Goal: Navigation & Orientation: Find specific page/section

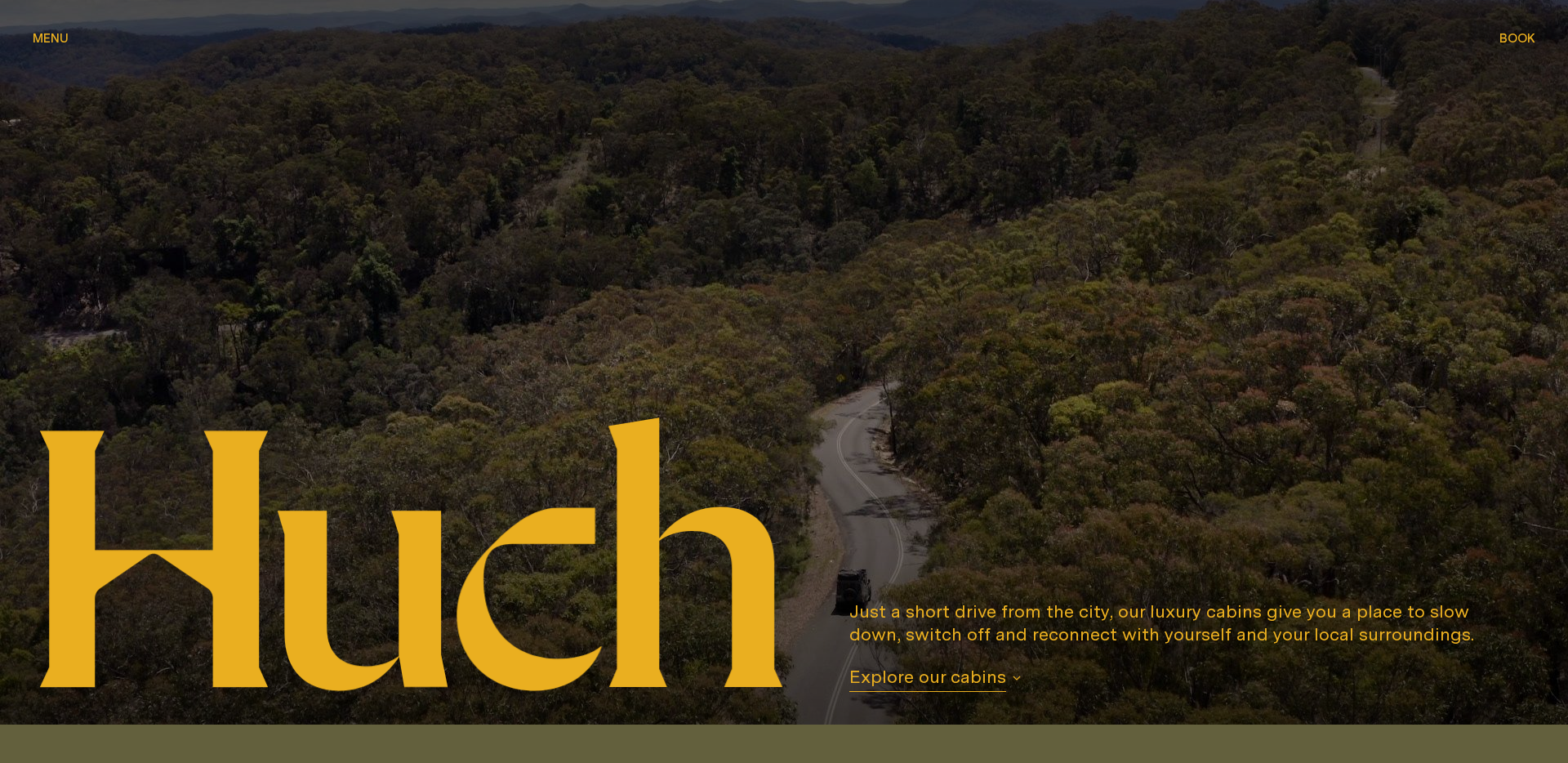
click at [66, 35] on div "Menu Menu" at bounding box center [51, 38] width 36 height 12
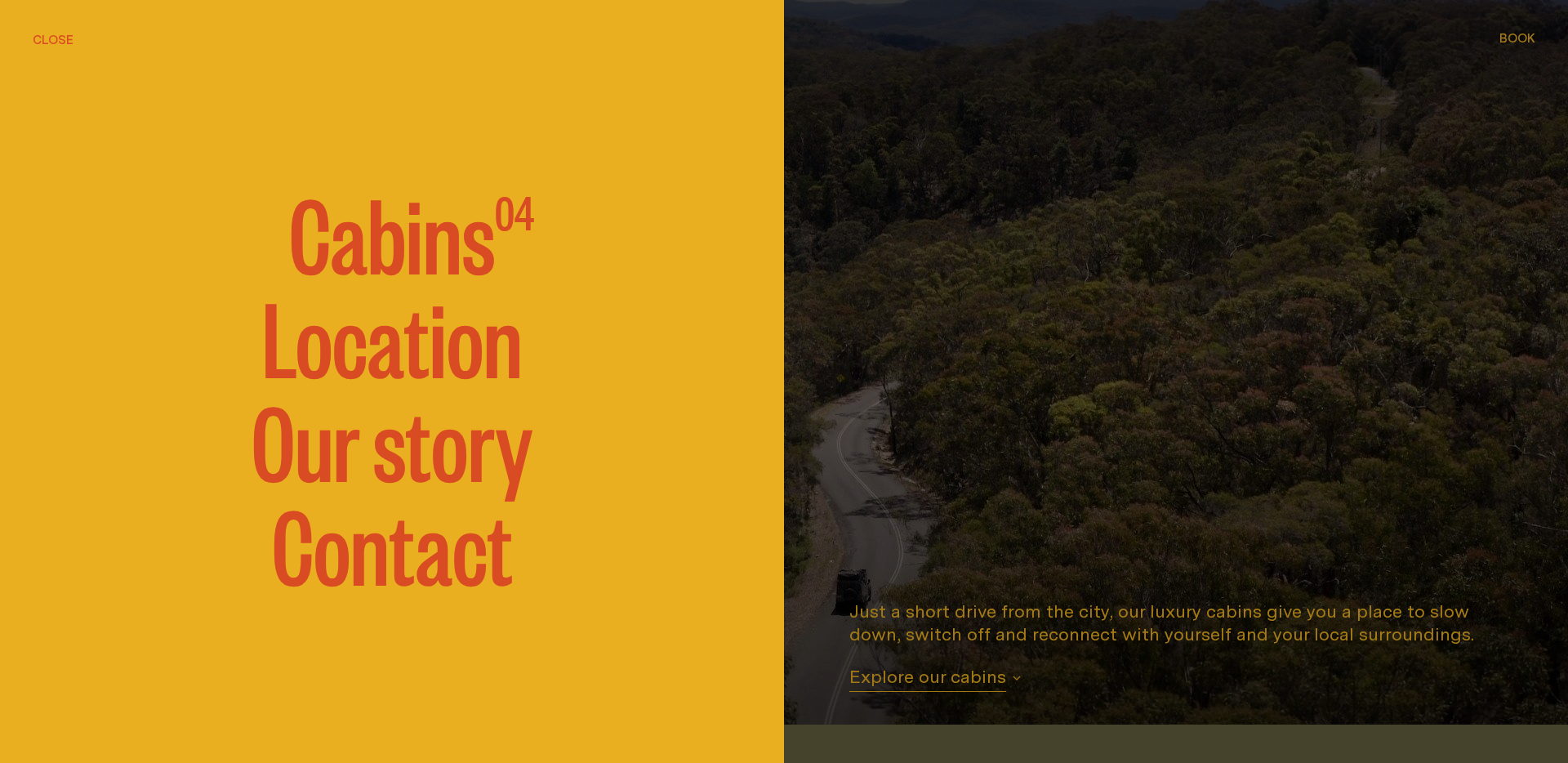
click at [393, 449] on link "Our story" at bounding box center [391, 438] width 281 height 98
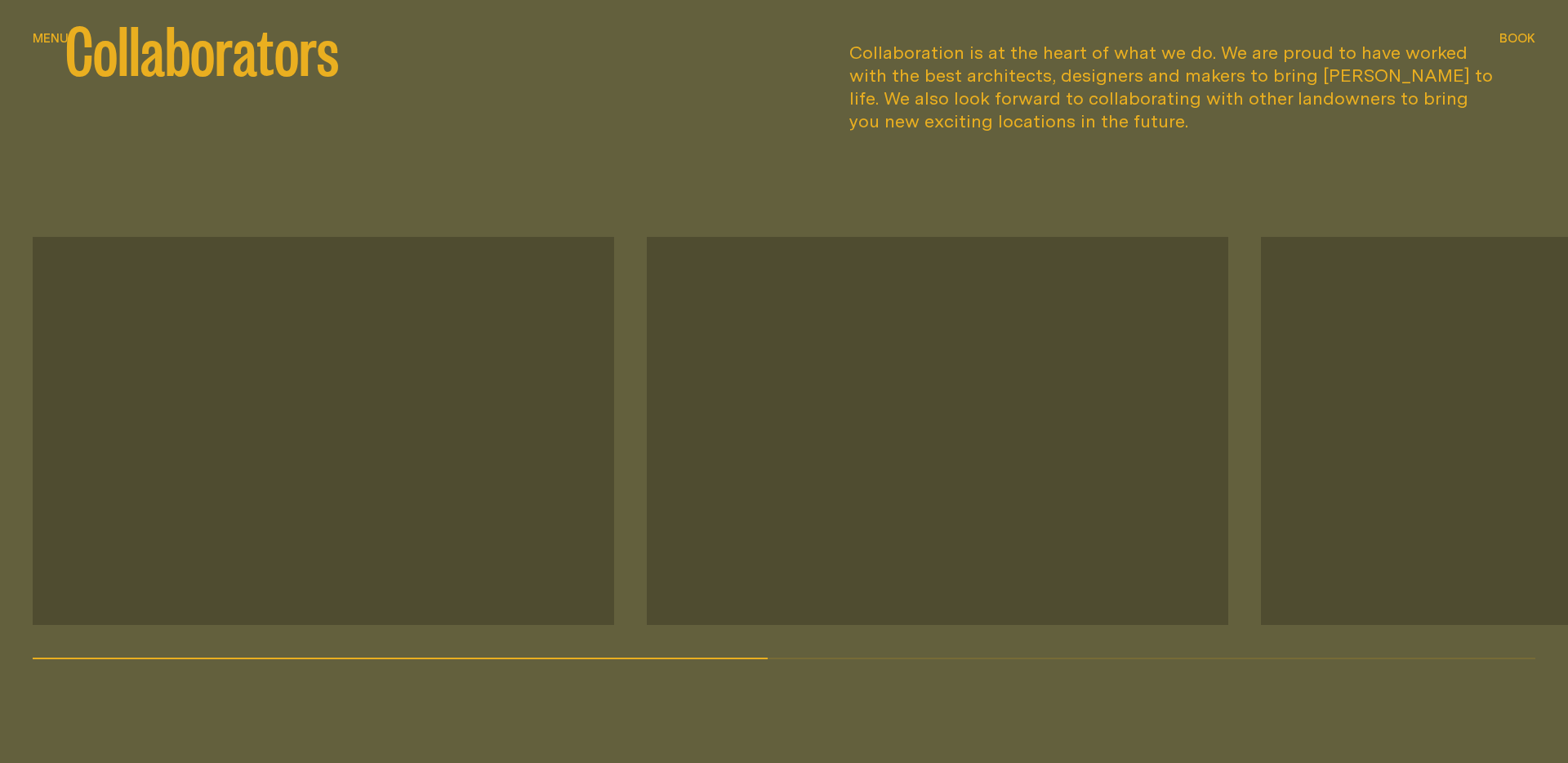
scroll to position [2157, 0]
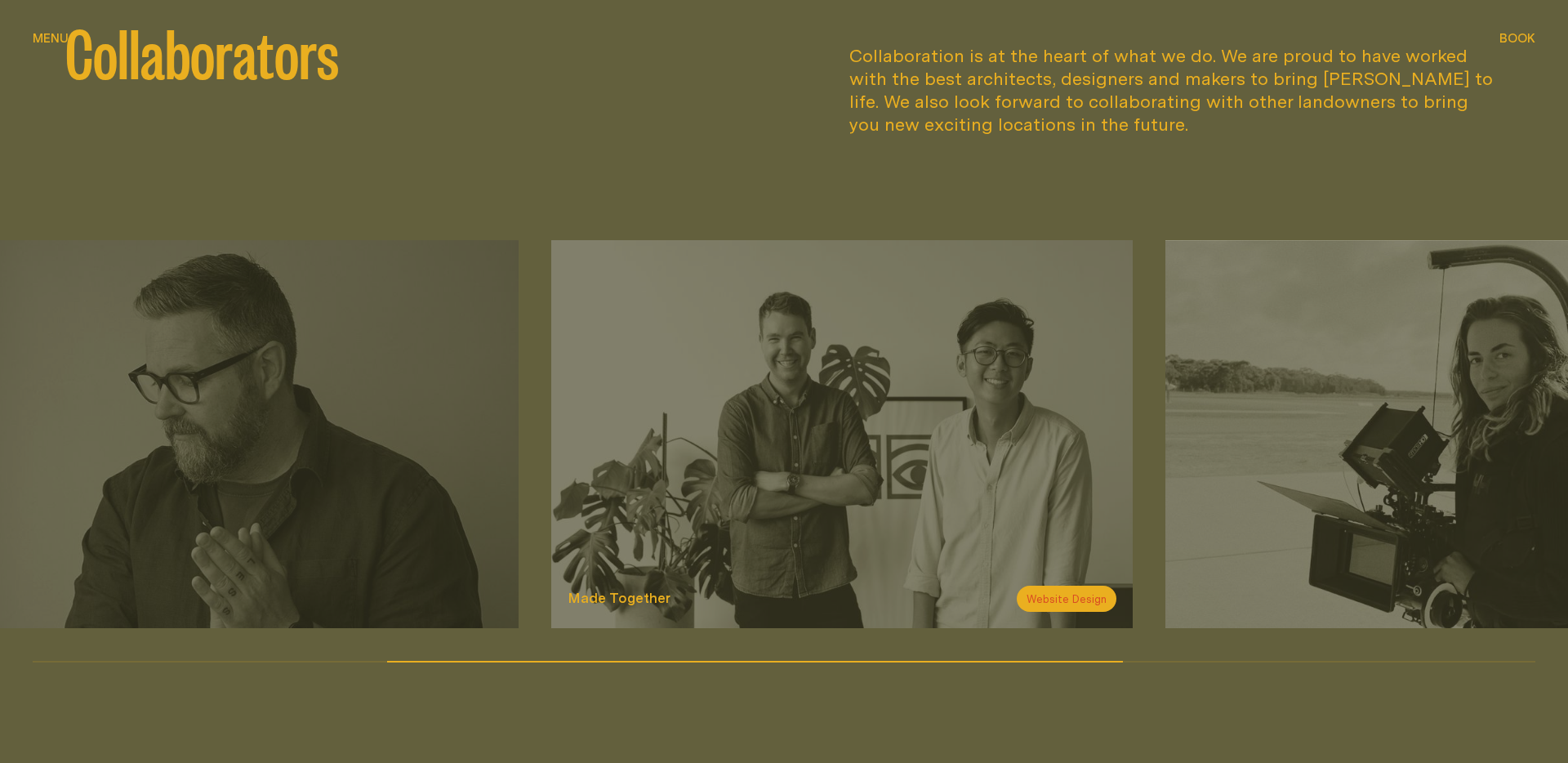
drag, startPoint x: 1280, startPoint y: 490, endPoint x: 627, endPoint y: 488, distance: 653.0
click at [627, 488] on img at bounding box center [842, 434] width 582 height 388
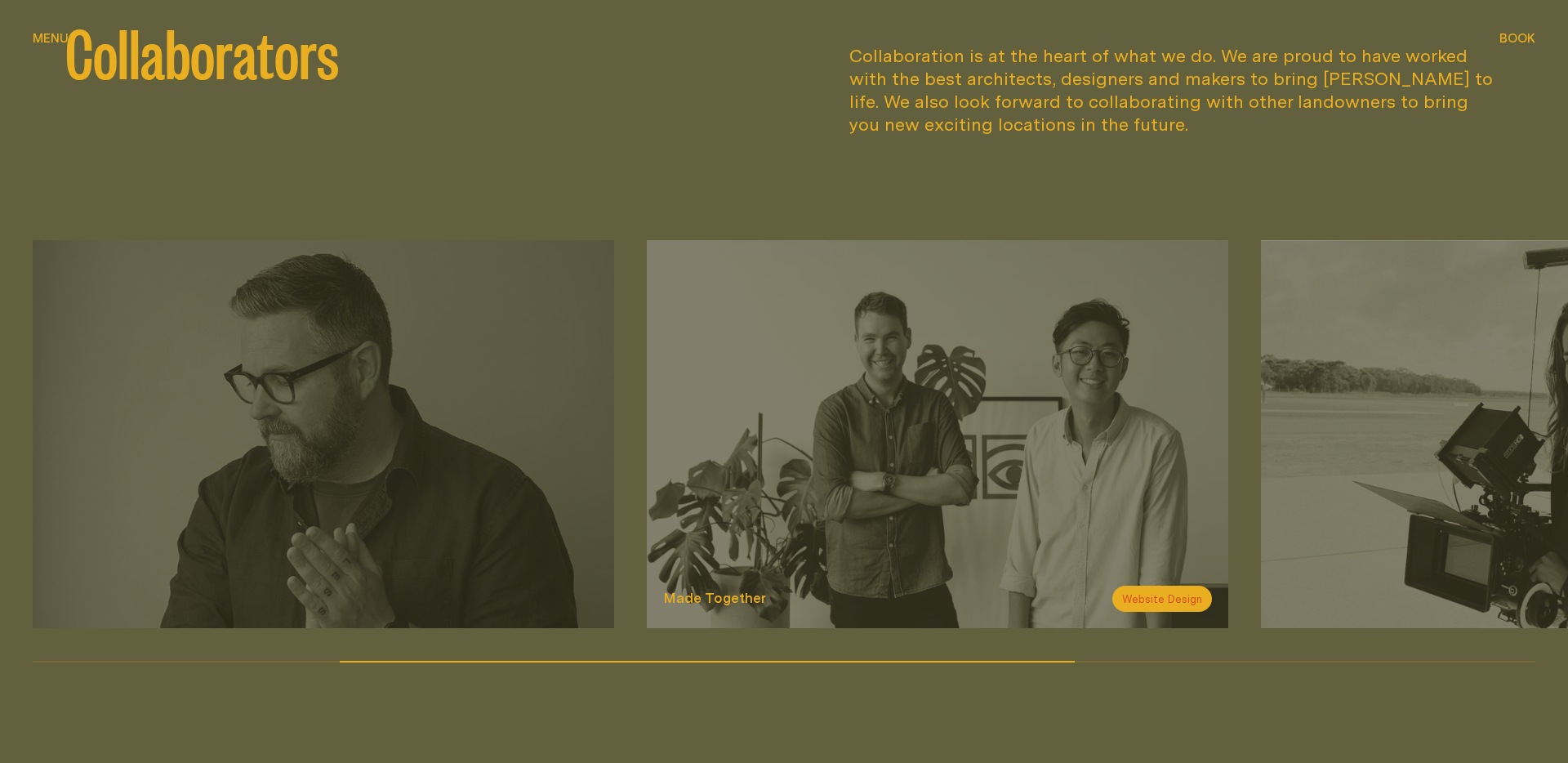
click at [724, 588] on h3 "Made Together" at bounding box center [715, 598] width 103 height 20
click at [1181, 586] on span "Website Design" at bounding box center [1162, 599] width 99 height 26
click at [1171, 586] on span "Website Design" at bounding box center [1162, 599] width 99 height 26
click at [876, 515] on img at bounding box center [937, 434] width 582 height 388
click at [873, 500] on img at bounding box center [937, 434] width 582 height 388
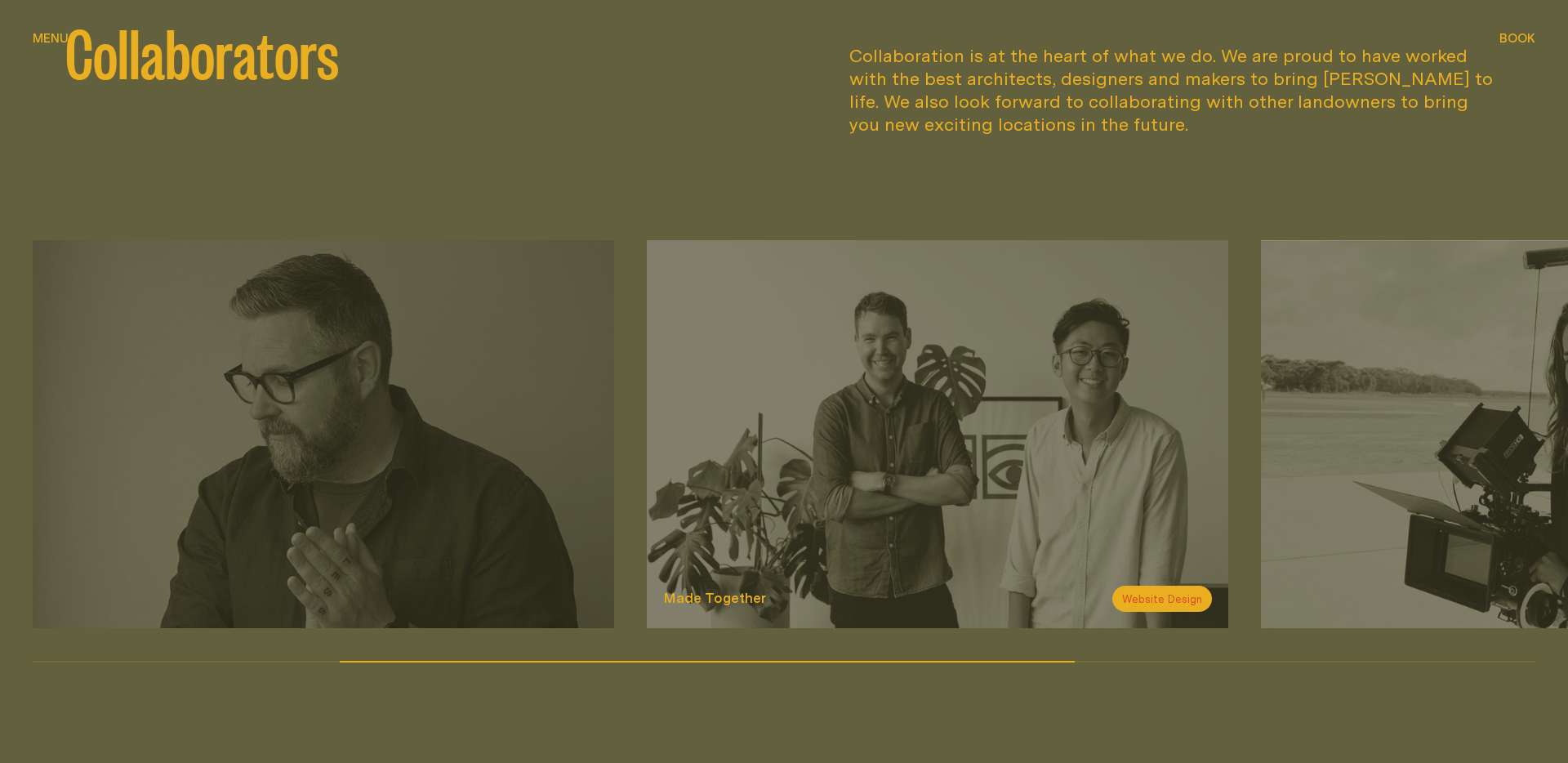
click at [873, 500] on img at bounding box center [937, 434] width 582 height 388
drag, startPoint x: 1119, startPoint y: 319, endPoint x: 863, endPoint y: 345, distance: 257.3
click at [876, 345] on img at bounding box center [936, 434] width 582 height 388
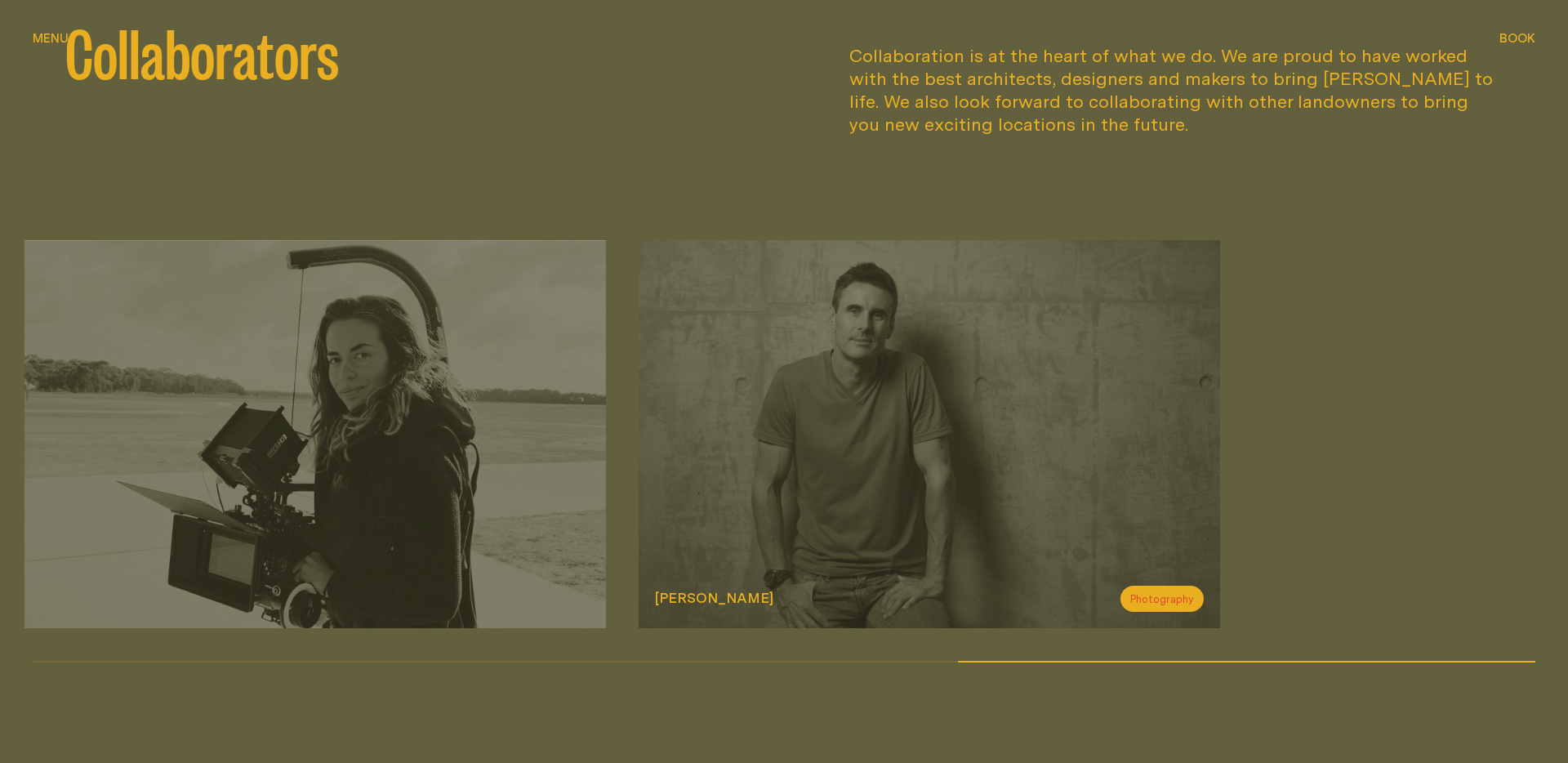
drag, startPoint x: 1147, startPoint y: 410, endPoint x: 630, endPoint y: 416, distance: 517.0
click at [639, 416] on img at bounding box center [929, 434] width 582 height 388
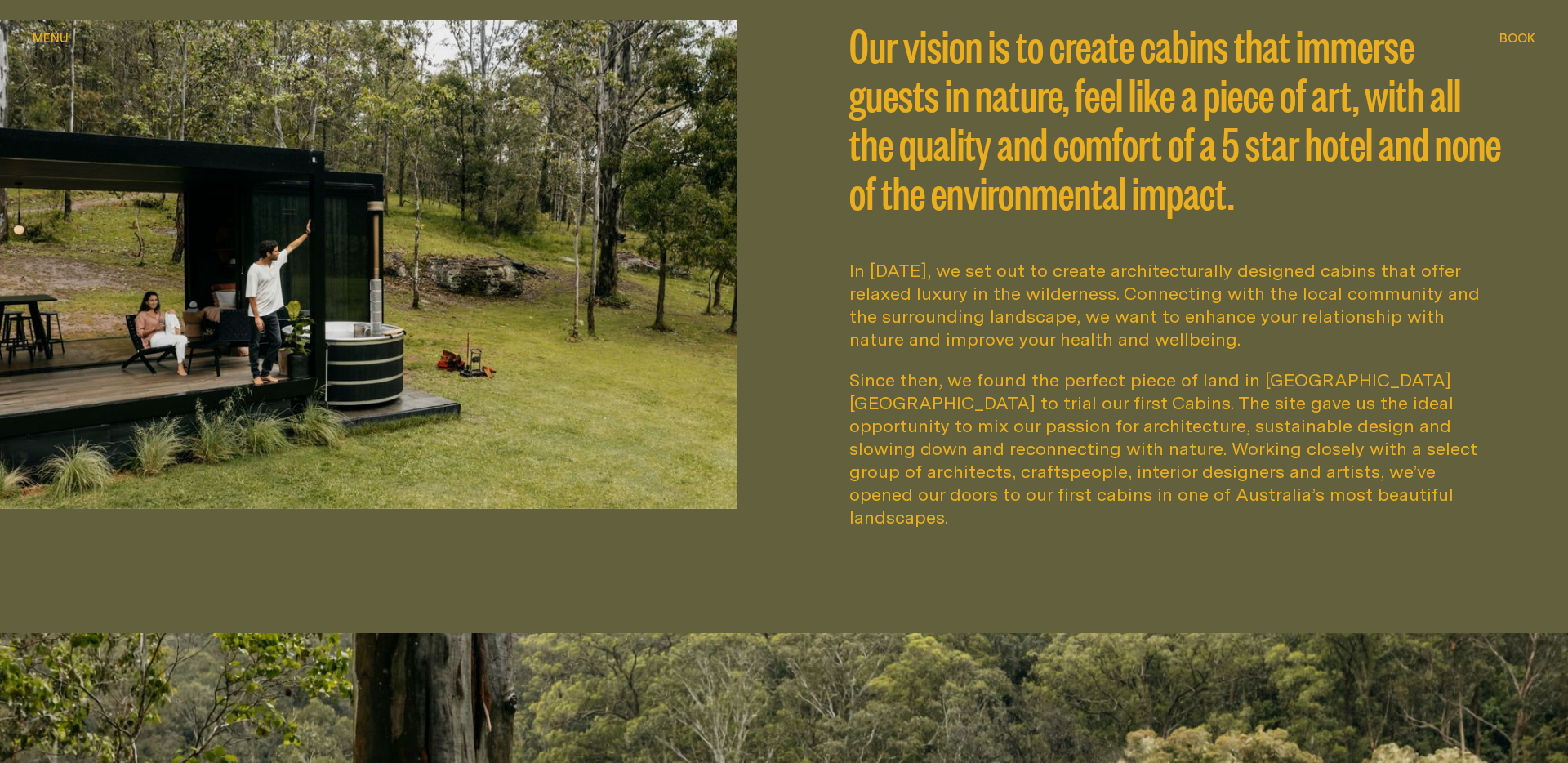
scroll to position [0, 0]
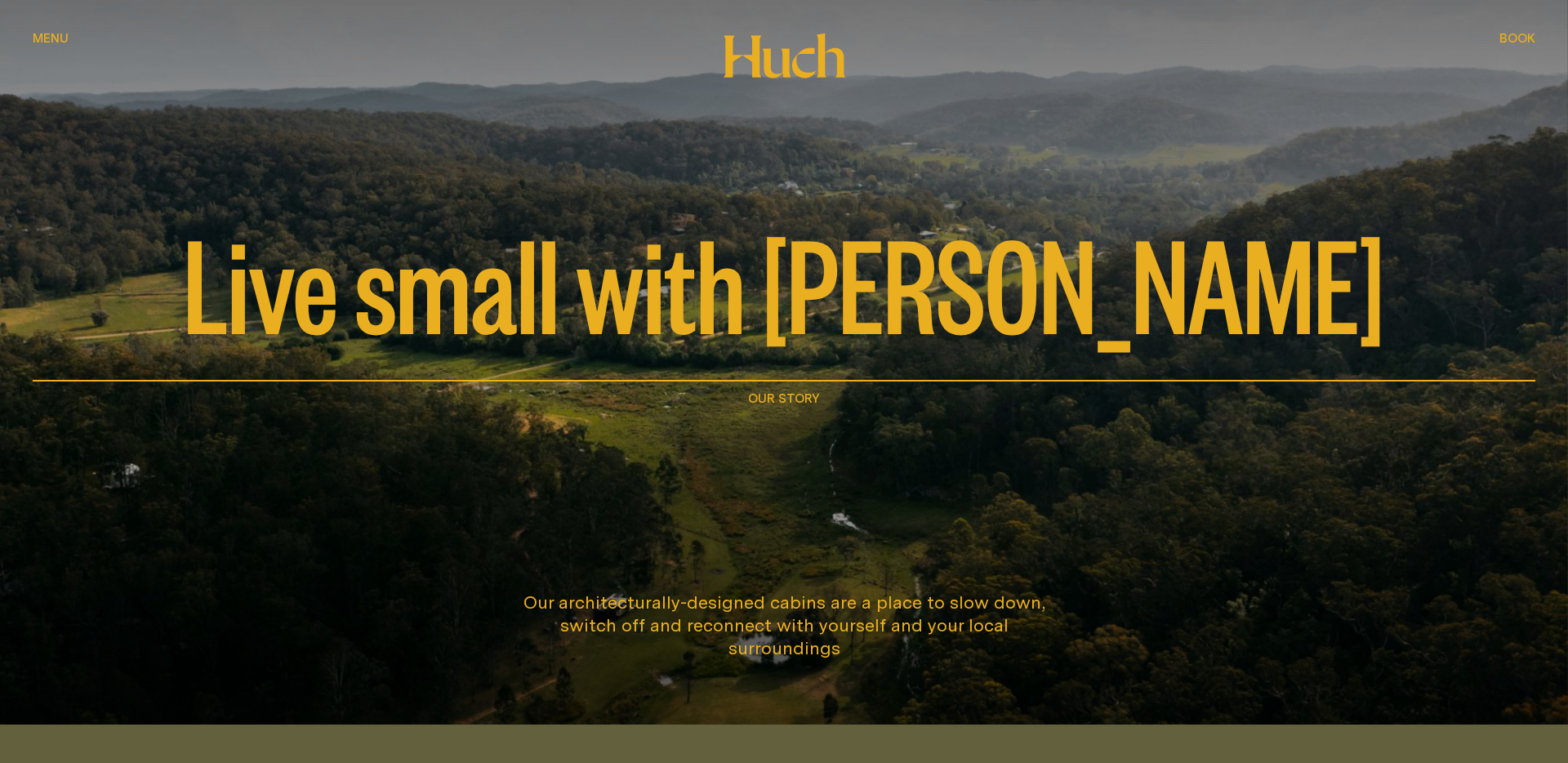
click at [51, 32] on span "Menu" at bounding box center [51, 26] width 36 height 12
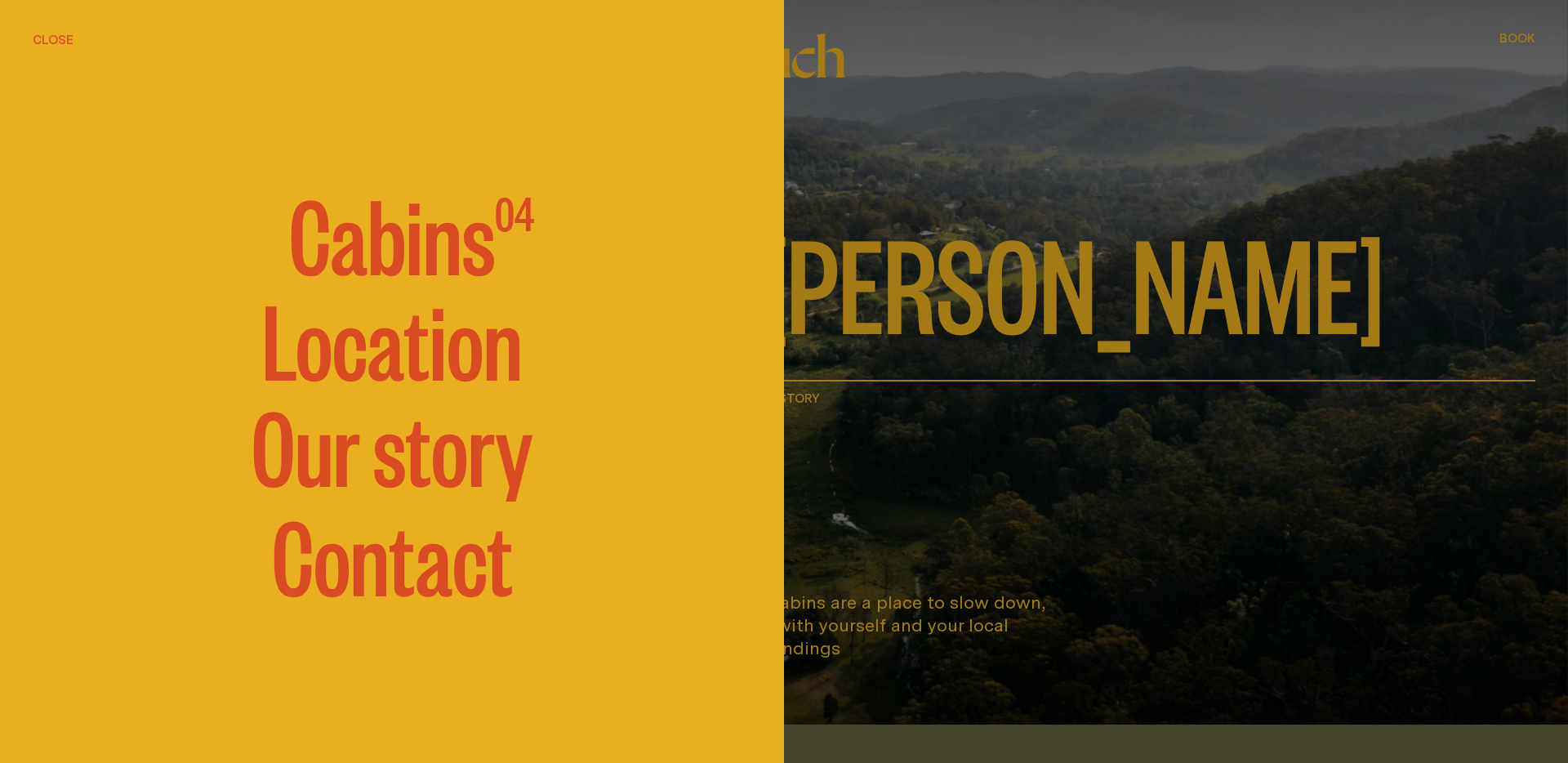
click at [389, 377] on link "Location" at bounding box center [392, 336] width 260 height 98
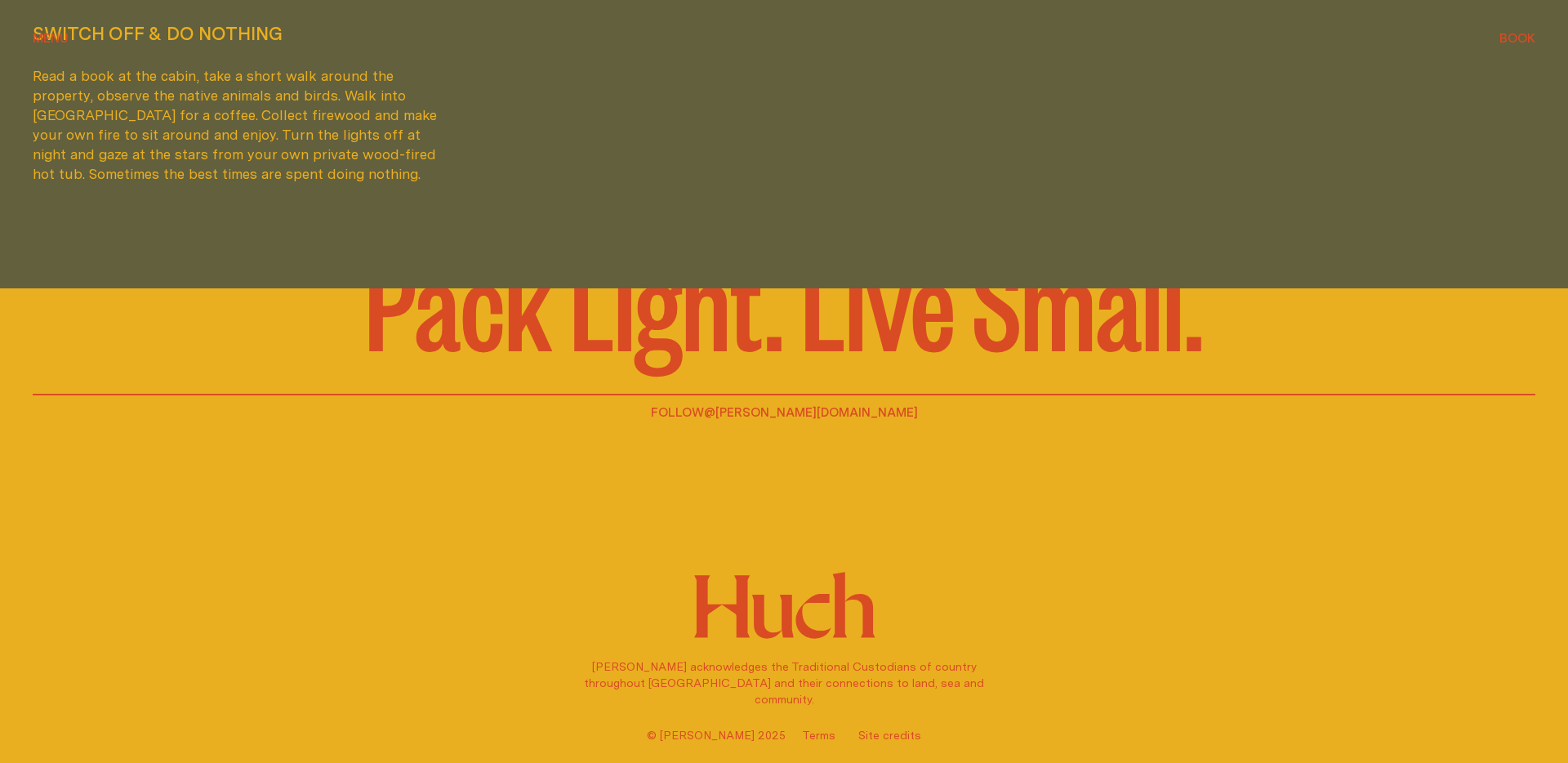
scroll to position [5436, 0]
